Goal: Find specific page/section: Find specific page/section

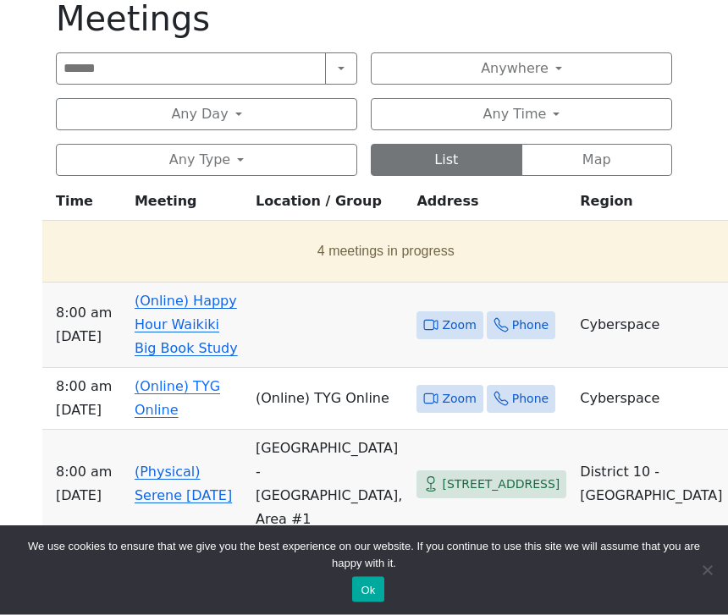
scroll to position [701, 0]
click at [239, 114] on button "Any Day" at bounding box center [206, 114] width 301 height 32
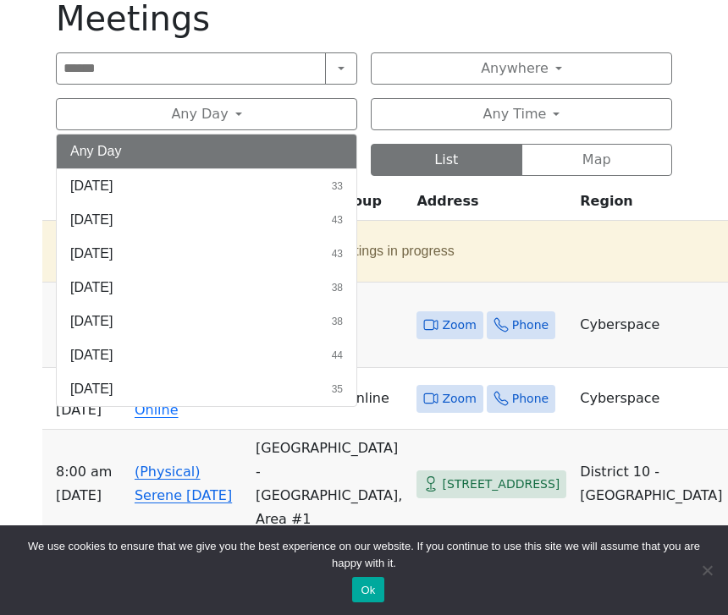
click at [232, 190] on button "[DATE] 33" at bounding box center [207, 186] width 300 height 34
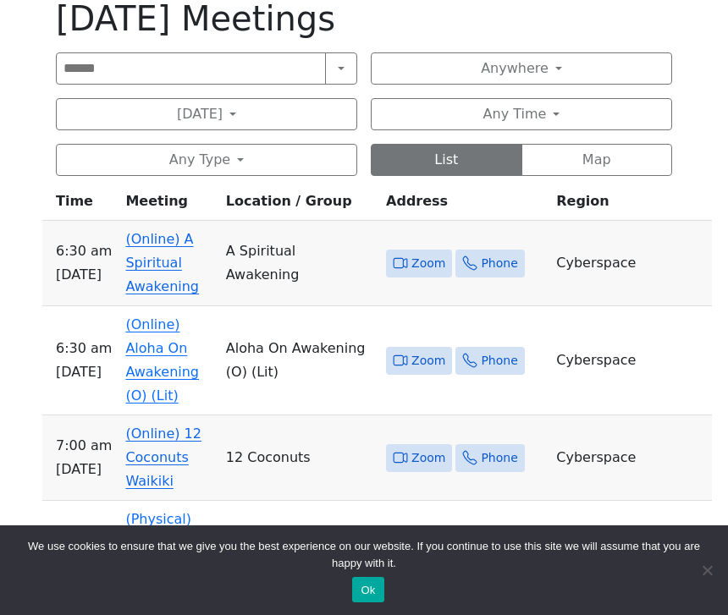
click at [547, 108] on button "Any Time" at bounding box center [521, 114] width 301 height 32
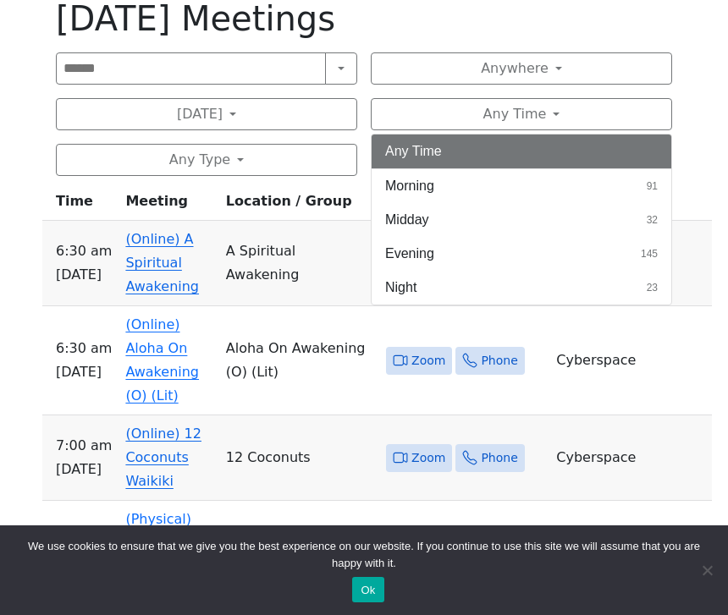
click at [491, 187] on button "Morning 91" at bounding box center [521, 186] width 300 height 34
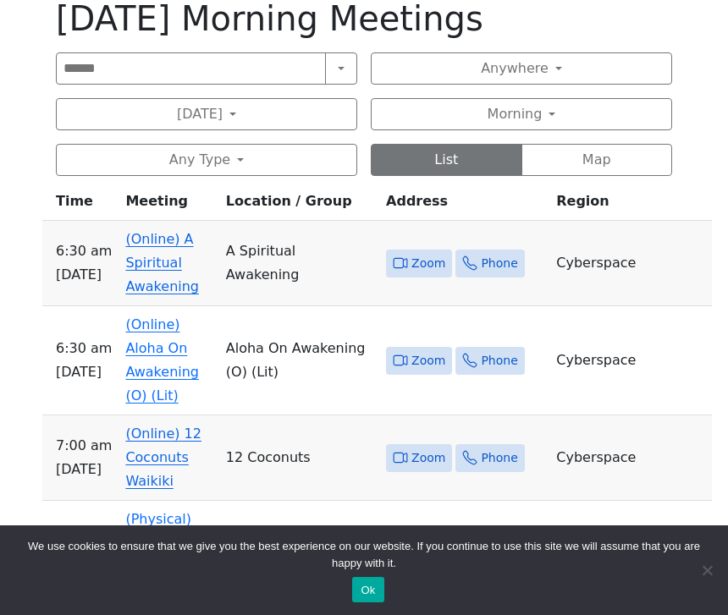
click at [567, 67] on button "Anywhere" at bounding box center [521, 68] width 301 height 32
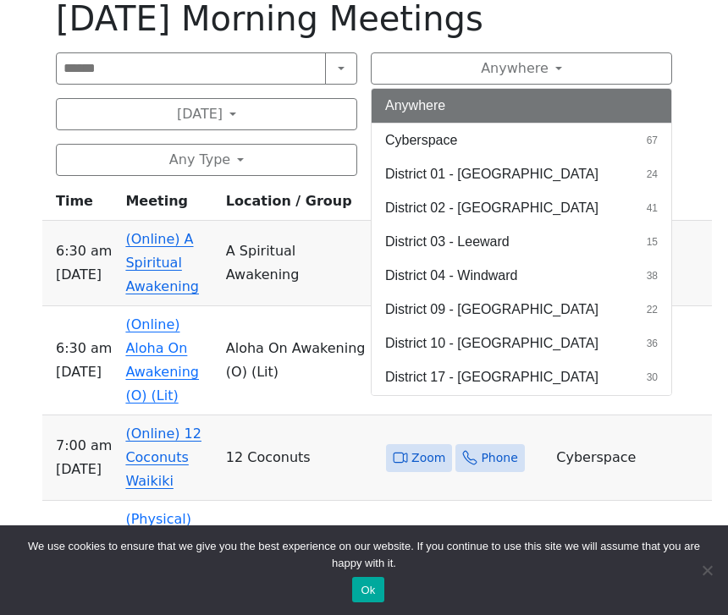
click at [589, 16] on h1 "[DATE] Morning Meetings" at bounding box center [364, 18] width 616 height 41
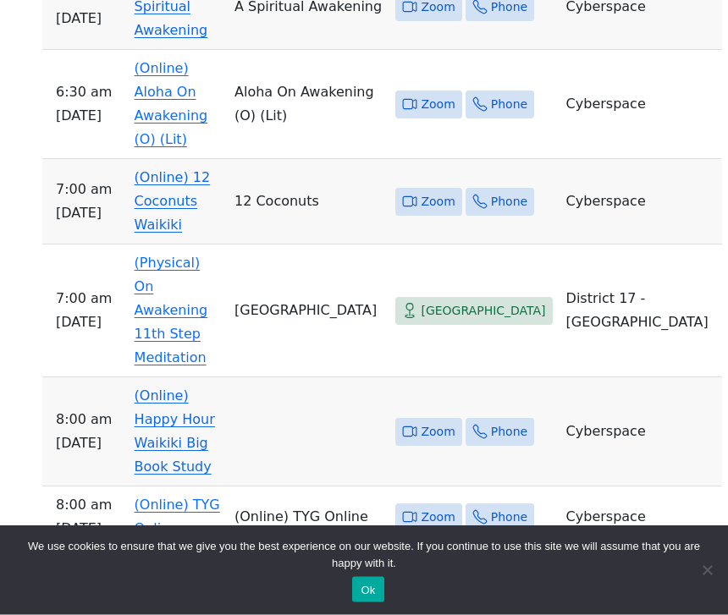
scroll to position [957, 0]
click at [454, 421] on span "Zoom" at bounding box center [438, 431] width 34 height 21
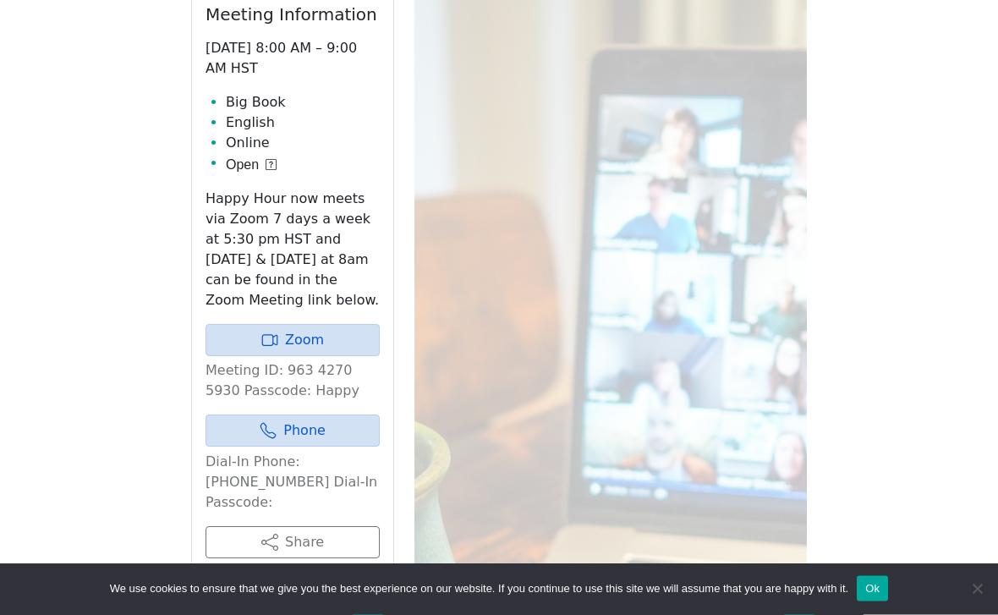
scroll to position [758, 0]
click at [322, 324] on link "Zoom" at bounding box center [293, 340] width 174 height 32
click at [300, 322] on link "Zoom" at bounding box center [293, 338] width 174 height 32
